Goal: Transaction & Acquisition: Purchase product/service

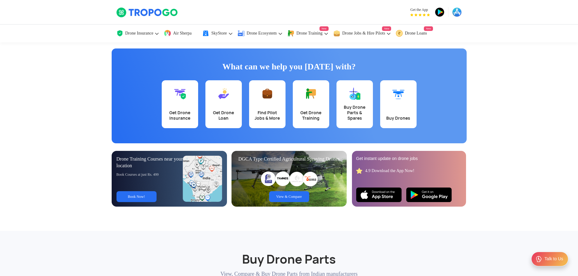
click at [76, 99] on app-banner "What can we help you [DATE] with? Get Drone Insurance Get Drone Loan Find Pilot…" at bounding box center [289, 124] width 578 height 164
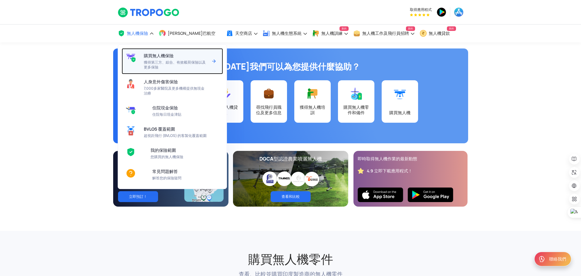
click at [152, 61] on font "獲得第三方、綜合、有效載荷保險以及更多保險" at bounding box center [175, 65] width 62 height 10
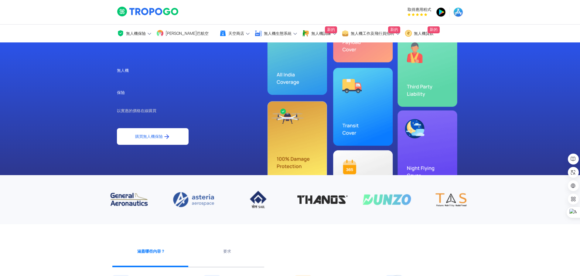
click at [149, 137] on font "購買無人機保險" at bounding box center [149, 136] width 28 height 5
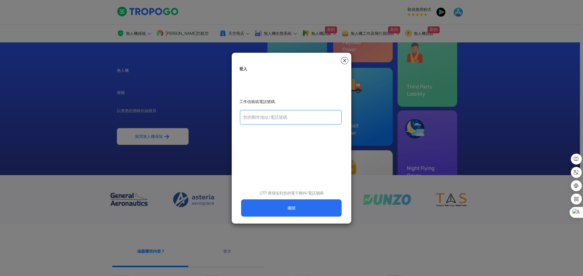
click at [259, 117] on input "text" at bounding box center [291, 117] width 102 height 15
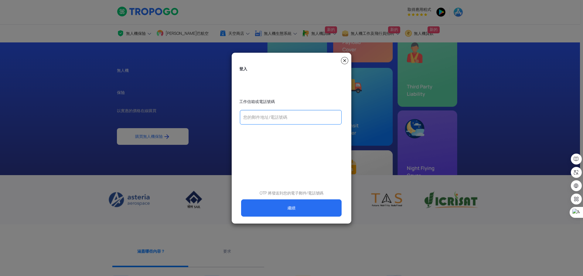
type input "ㄋ"
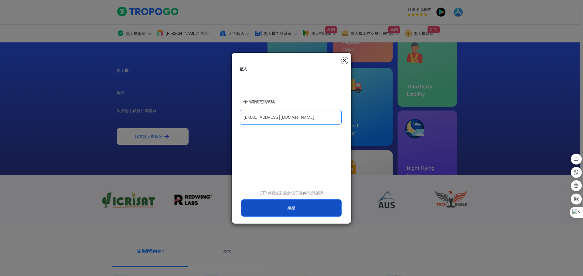
type input "solos0326@gmail.com"
click at [291, 213] on link "繼續" at bounding box center [291, 208] width 100 height 17
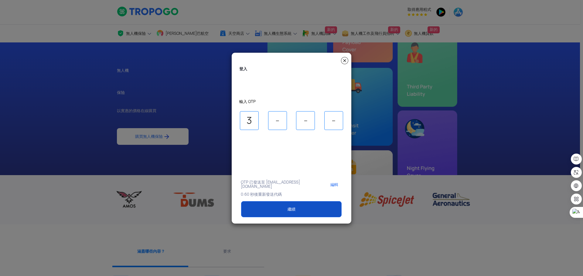
type input "3"
type input "6"
type input "5"
type input "0"
select select "1000000"
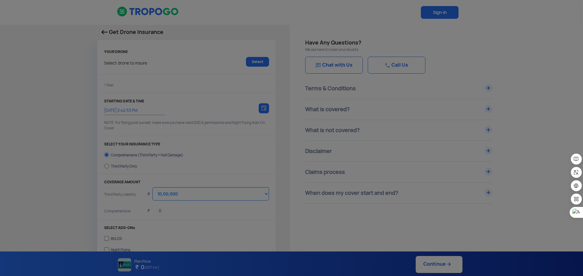
type input "1/9/2025, 3:52:00 PM"
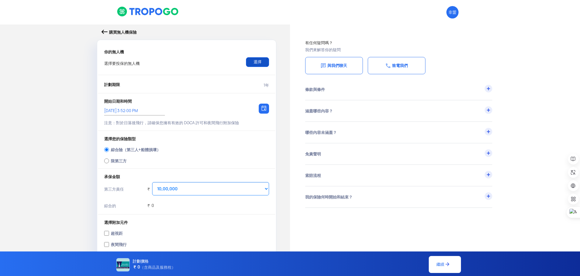
click at [255, 61] on font "選擇" at bounding box center [257, 61] width 8 height 5
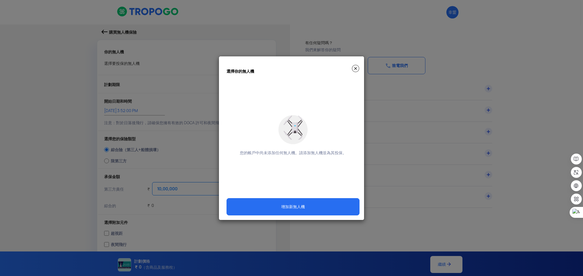
click at [356, 66] on img at bounding box center [355, 68] width 7 height 7
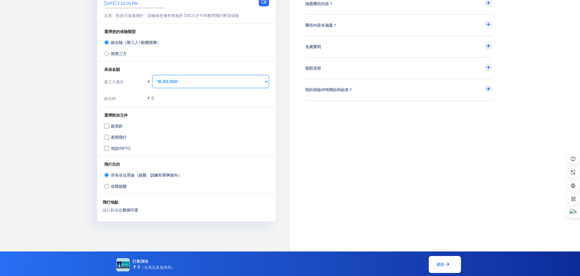
scroll to position [121, 0]
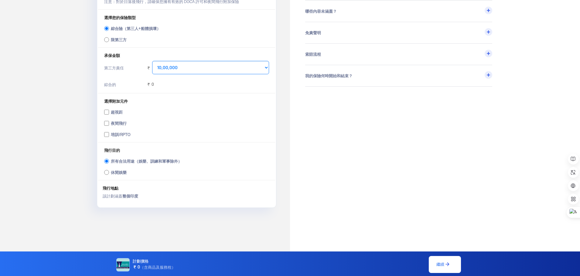
click at [123, 175] on font "休閒娛樂" at bounding box center [119, 172] width 16 height 5
click at [109, 175] on input "休閒娛樂" at bounding box center [106, 172] width 5 height 8
radio input "true"
click at [124, 164] on font "所有合法用途（娛樂、訓練和軍事除外）" at bounding box center [146, 161] width 71 height 5
click at [109, 164] on input "所有合法用途（娛樂、訓練和軍事除外）" at bounding box center [106, 161] width 5 height 8
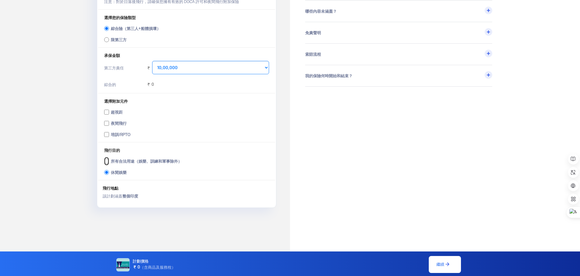
radio input "true"
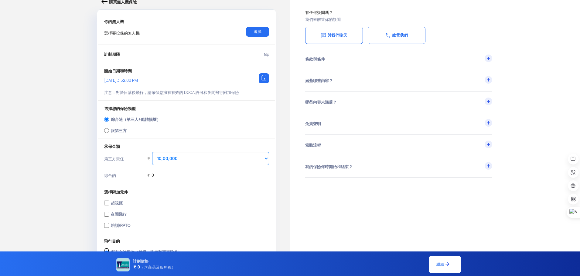
scroll to position [0, 0]
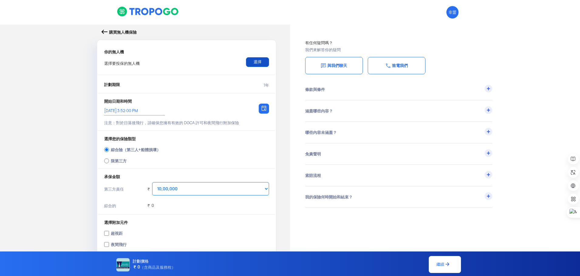
click at [268, 65] on link "選擇" at bounding box center [257, 62] width 23 height 10
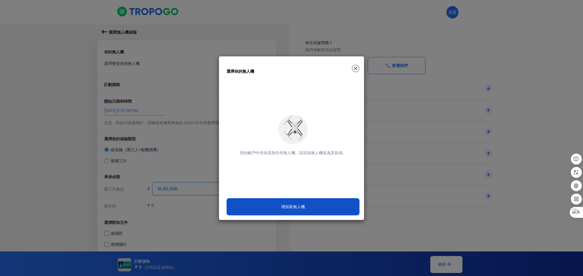
click at [315, 211] on link "增加新無人機" at bounding box center [292, 206] width 133 height 17
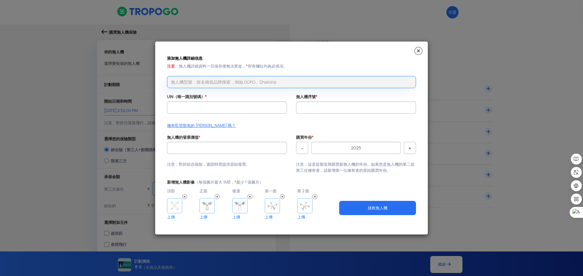
click at [228, 83] on input "text" at bounding box center [291, 82] width 249 height 12
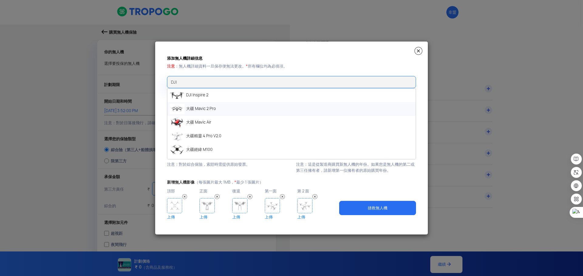
click at [216, 107] on li "大疆 Mavic 2 Pro" at bounding box center [291, 109] width 248 height 14
type input "DJI Mavic 2 Pro"
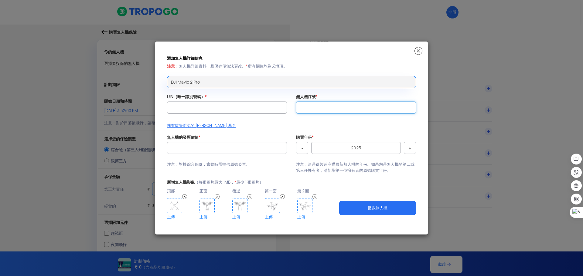
click at [334, 111] on input "無人機序號 *" at bounding box center [356, 108] width 120 height 12
click at [416, 51] on img at bounding box center [418, 51] width 8 height 8
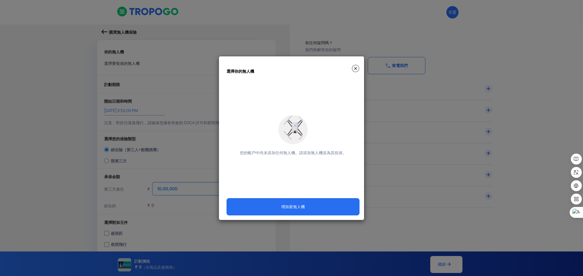
click at [354, 69] on img at bounding box center [355, 68] width 7 height 7
